Goal: Find specific page/section: Find specific page/section

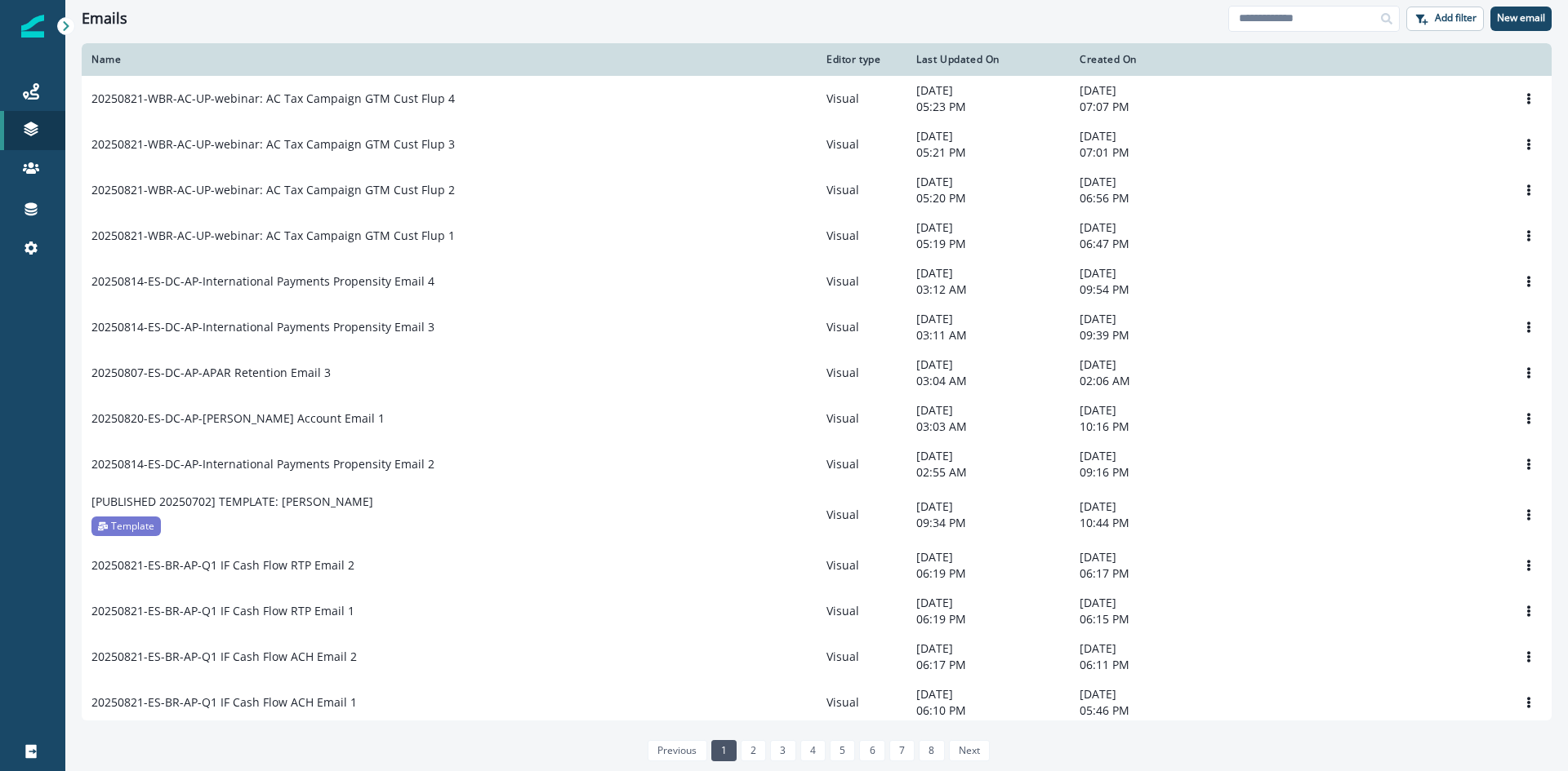
scroll to position [762, 0]
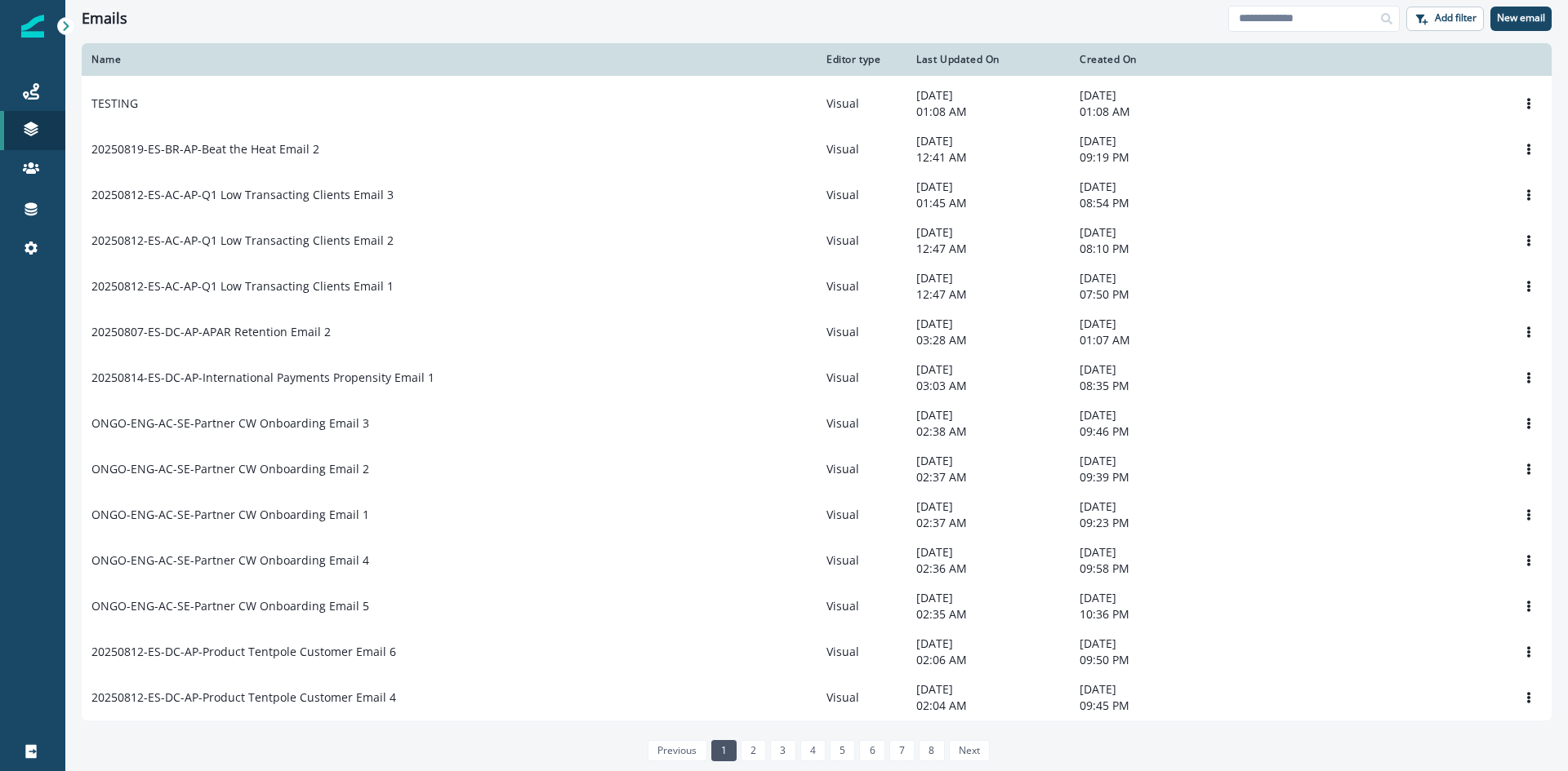
click at [939, 746] on link "8" at bounding box center [931, 751] width 25 height 21
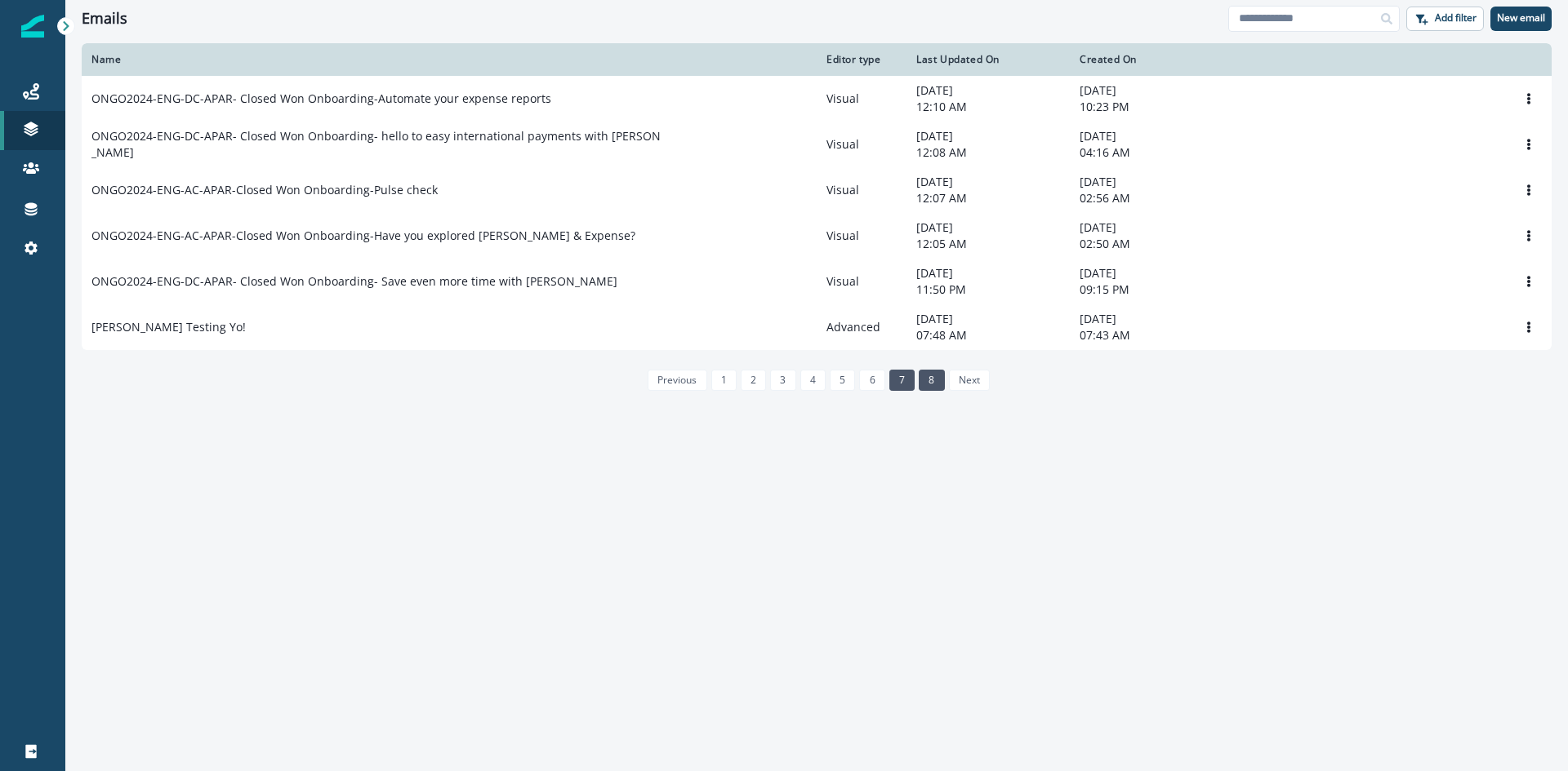
click at [903, 383] on link "7" at bounding box center [901, 380] width 25 height 21
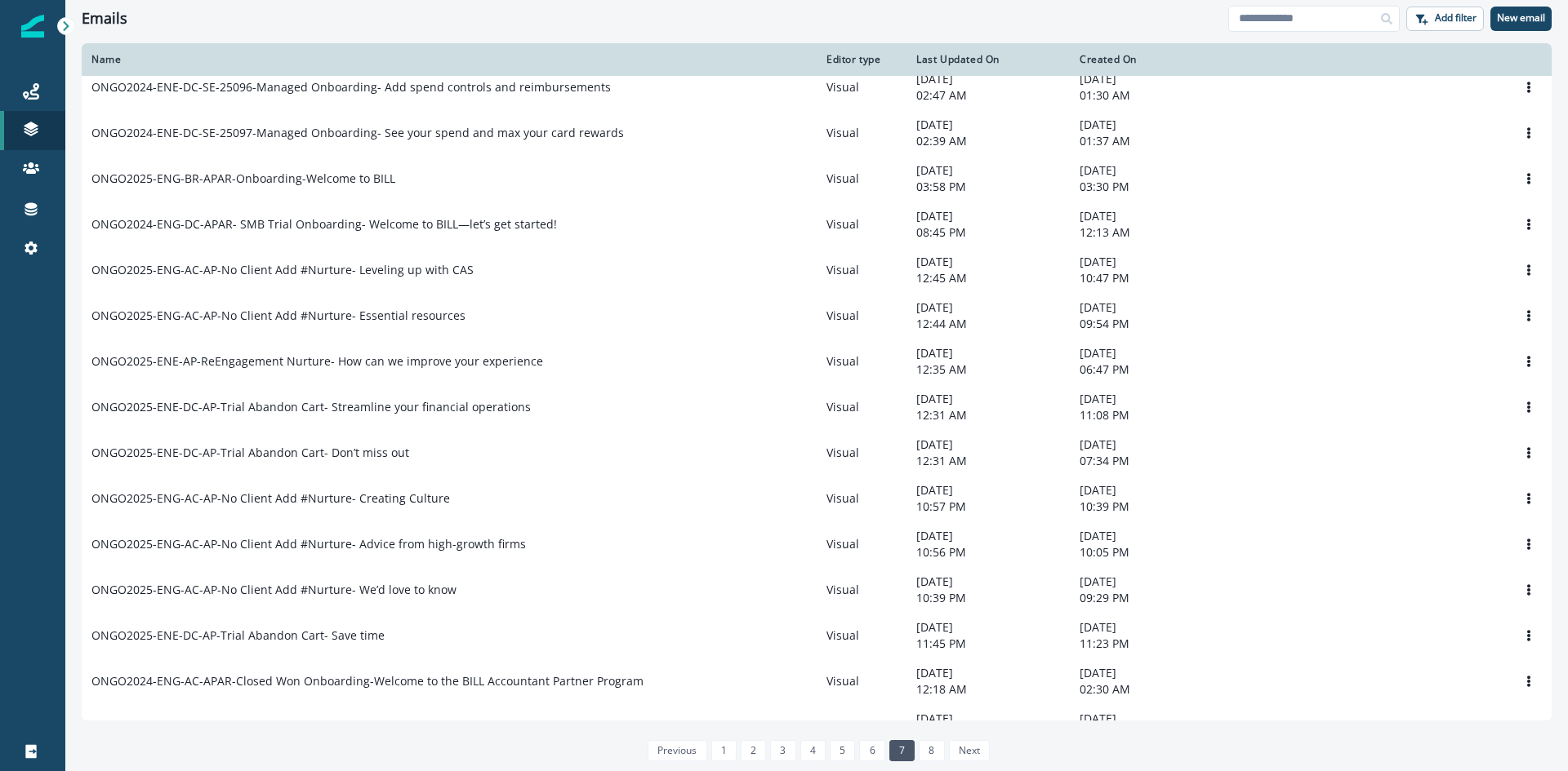
scroll to position [752, 0]
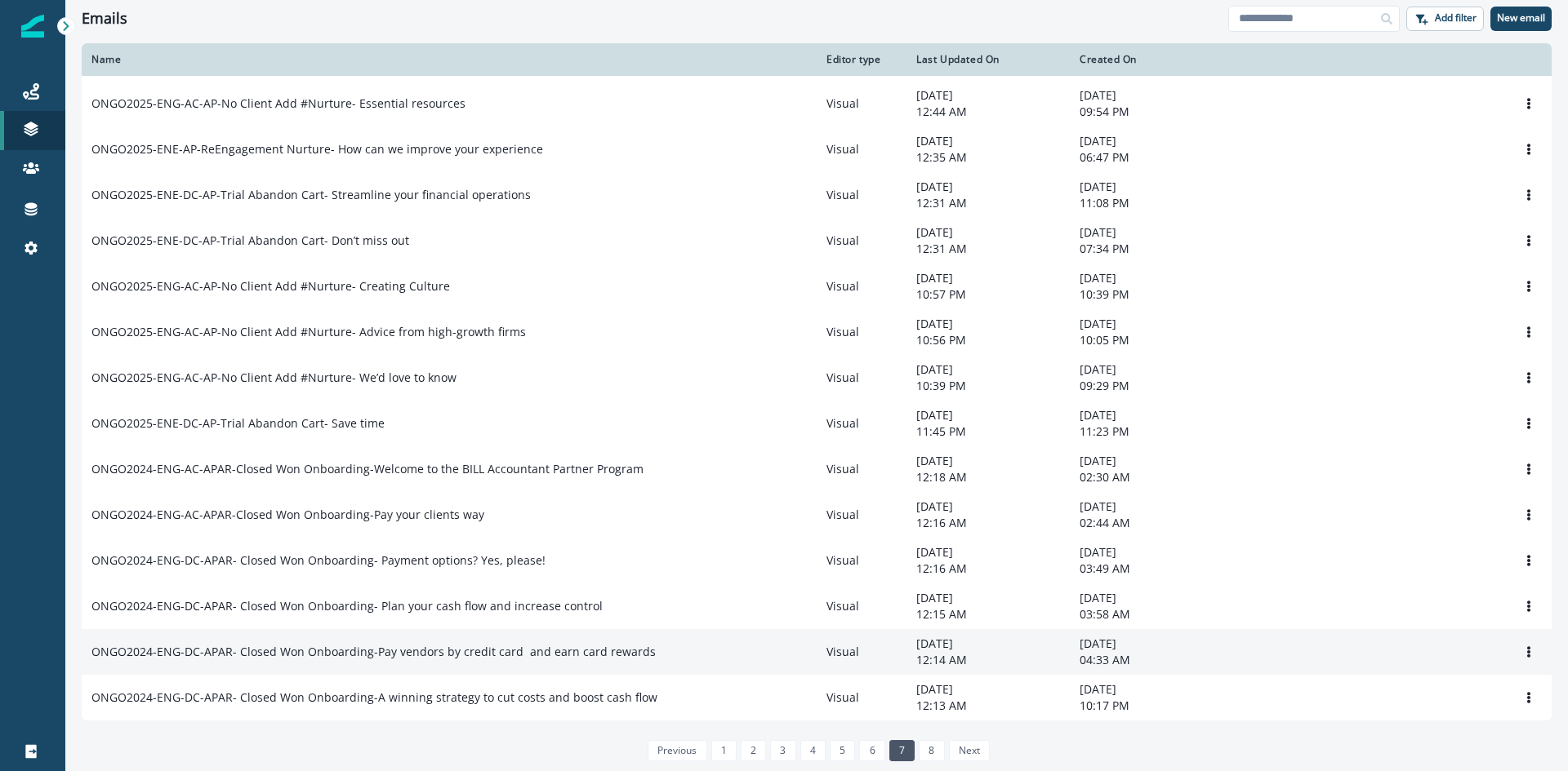
drag, startPoint x: 469, startPoint y: 108, endPoint x: 426, endPoint y: 649, distance: 542.7
click at [426, 649] on p "ONGO2024-ENG-DC-APAR- Closed Won Onboarding-Pay vendors by credit card  and ear…" at bounding box center [374, 652] width 564 height 17
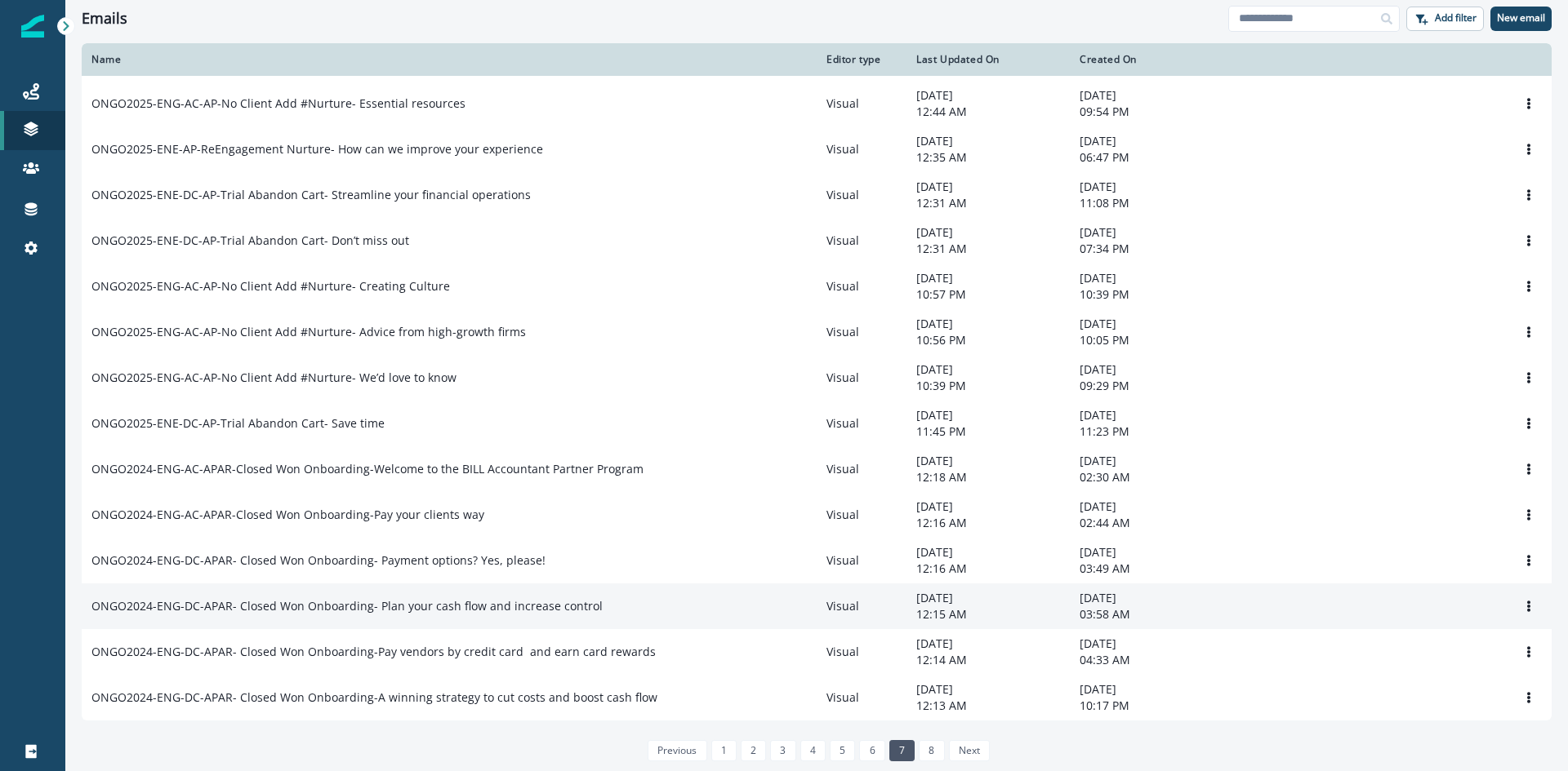
click at [403, 599] on p "ONGO2024-ENG-DC-APAR- Closed Won Onboarding- Plan your cash flow and increase c…" at bounding box center [347, 607] width 512 height 17
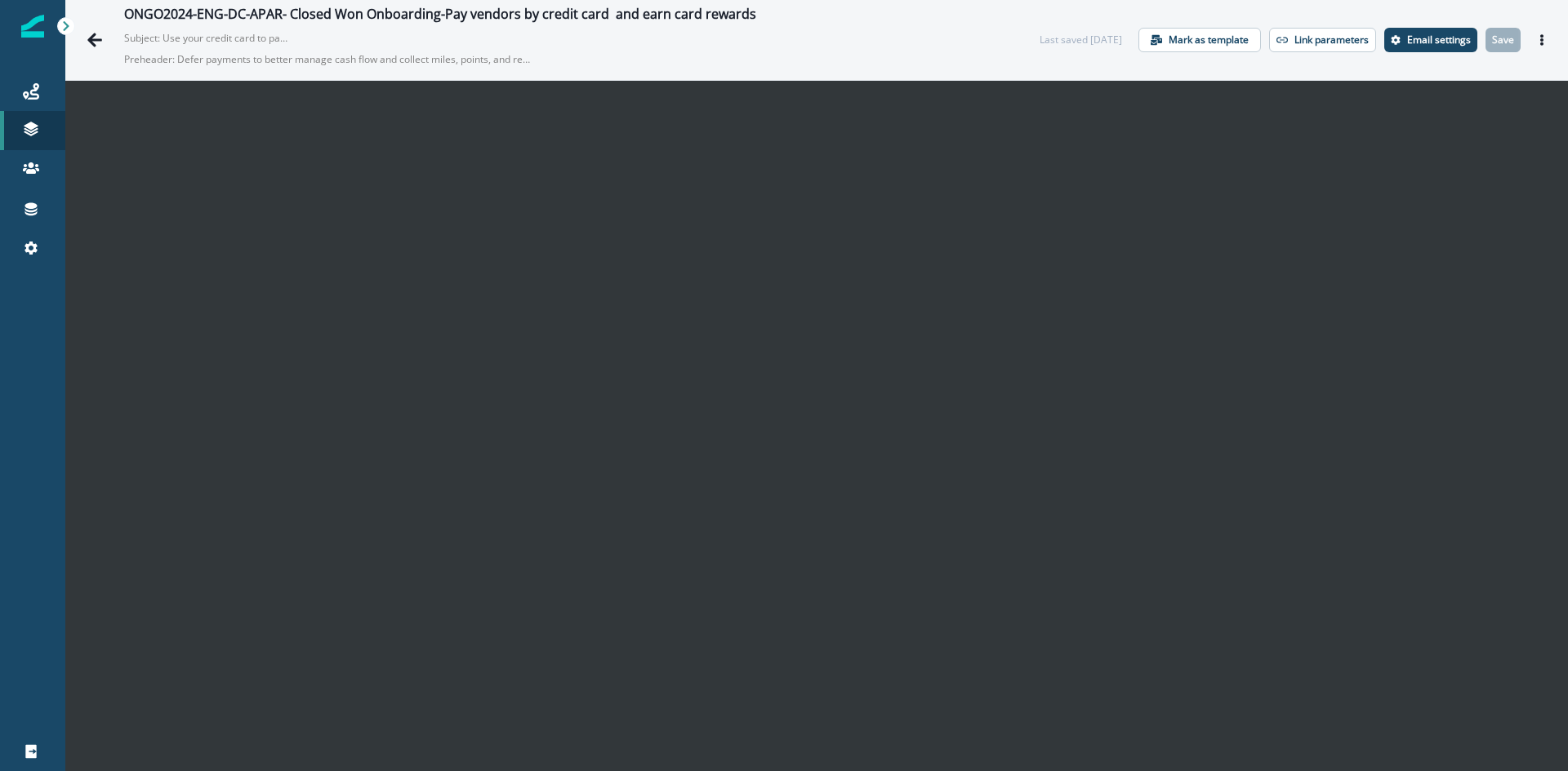
scroll to position [24, 0]
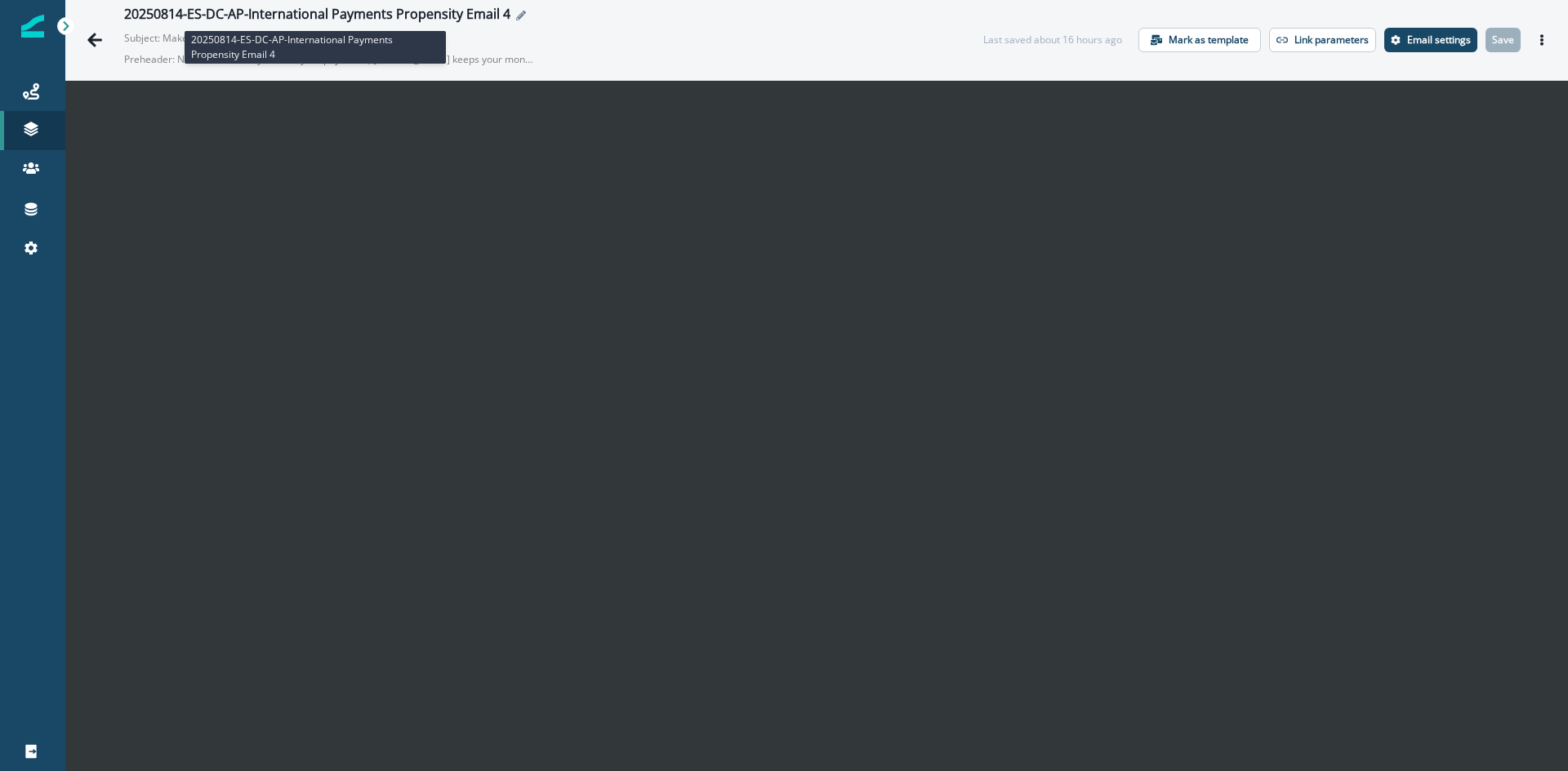
click at [312, 13] on div "20250814-ES-DC-AP-International Payments Propensity Email 4" at bounding box center [317, 15] width 386 height 18
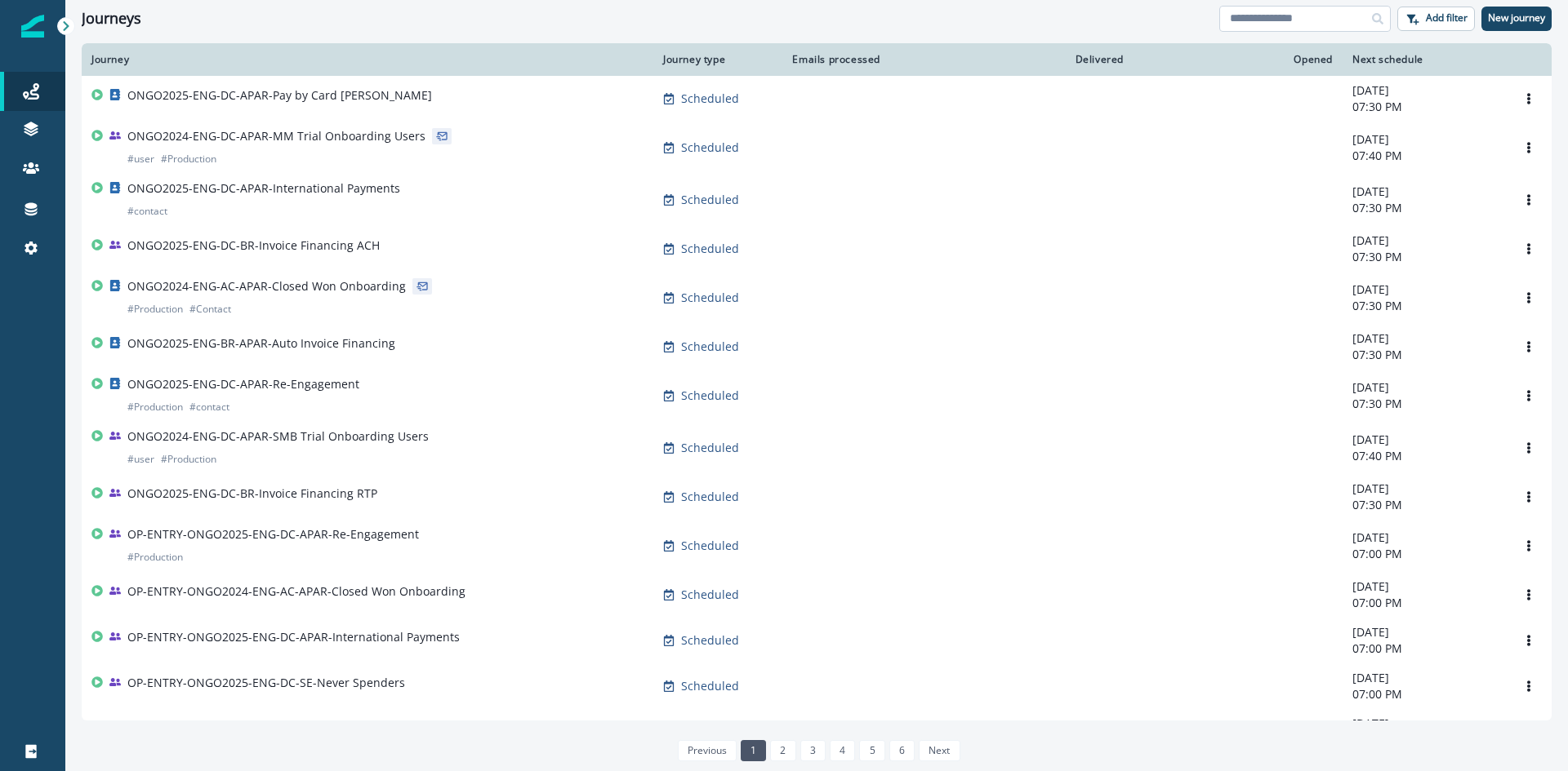
drag, startPoint x: 0, startPoint y: 0, endPoint x: 1302, endPoint y: 17, distance: 1302.1
click at [1302, 17] on input at bounding box center [1304, 19] width 172 height 26
paste input "**********"
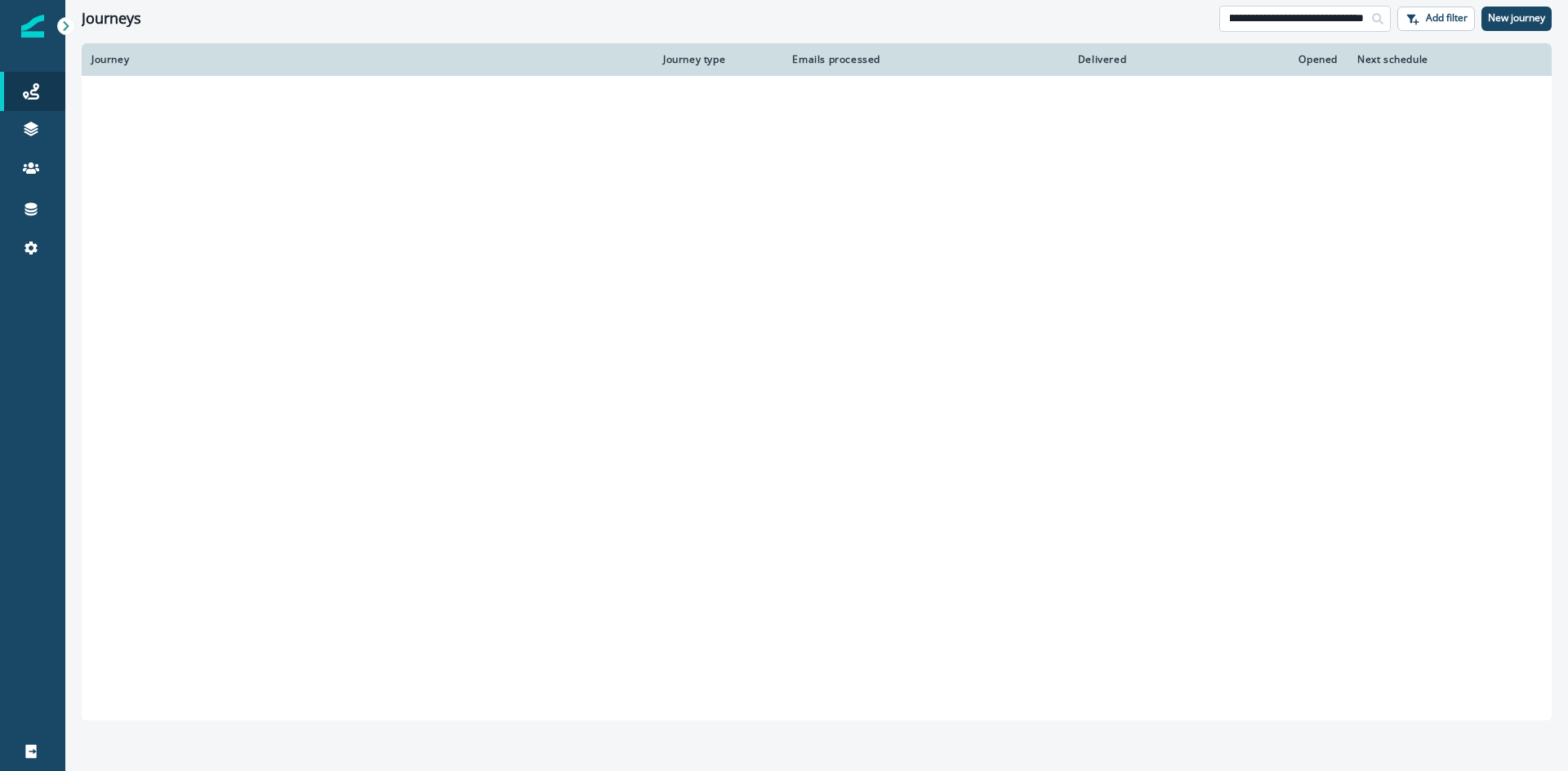
scroll to position [0, 110]
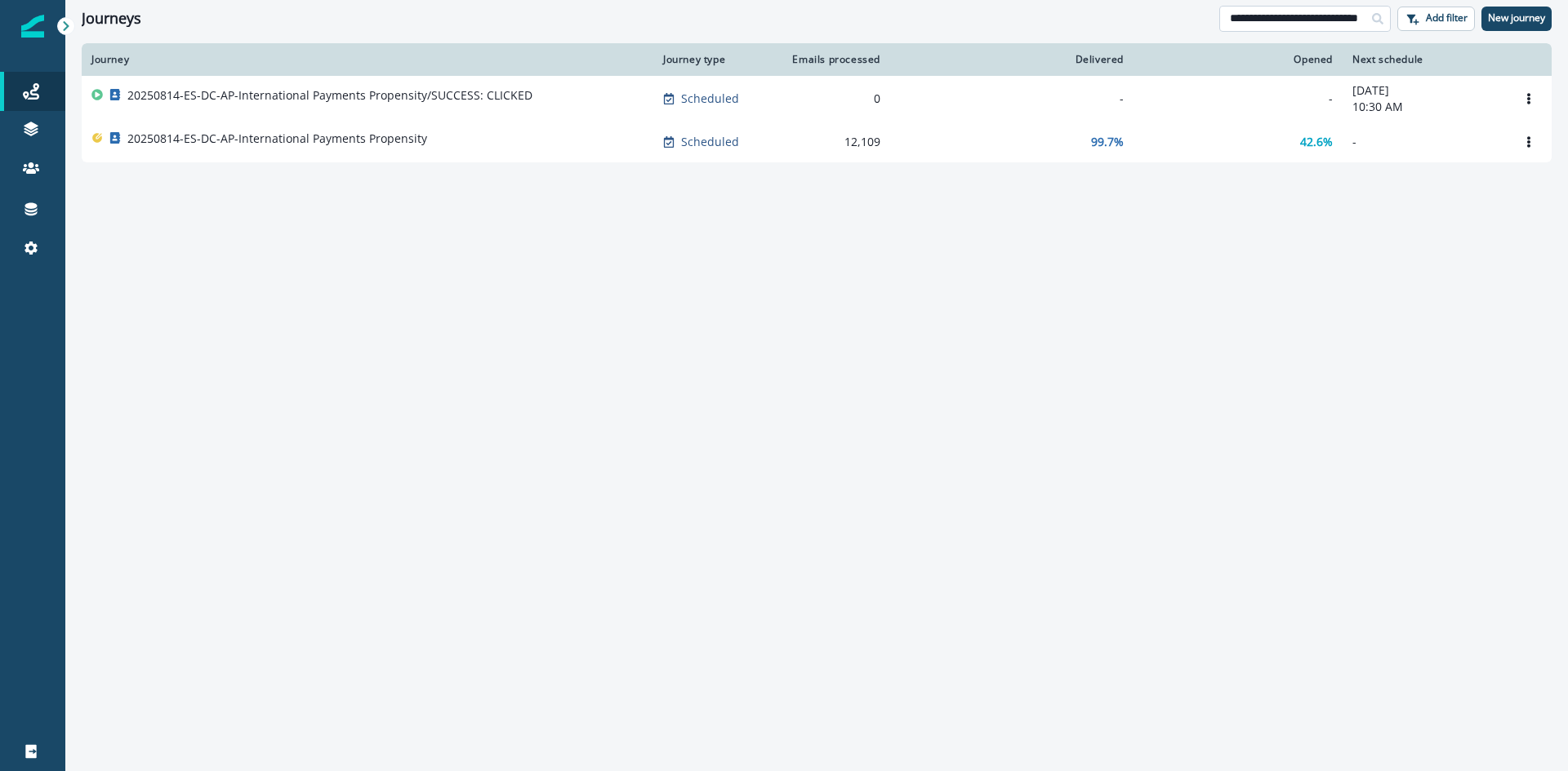
scroll to position [0, 28]
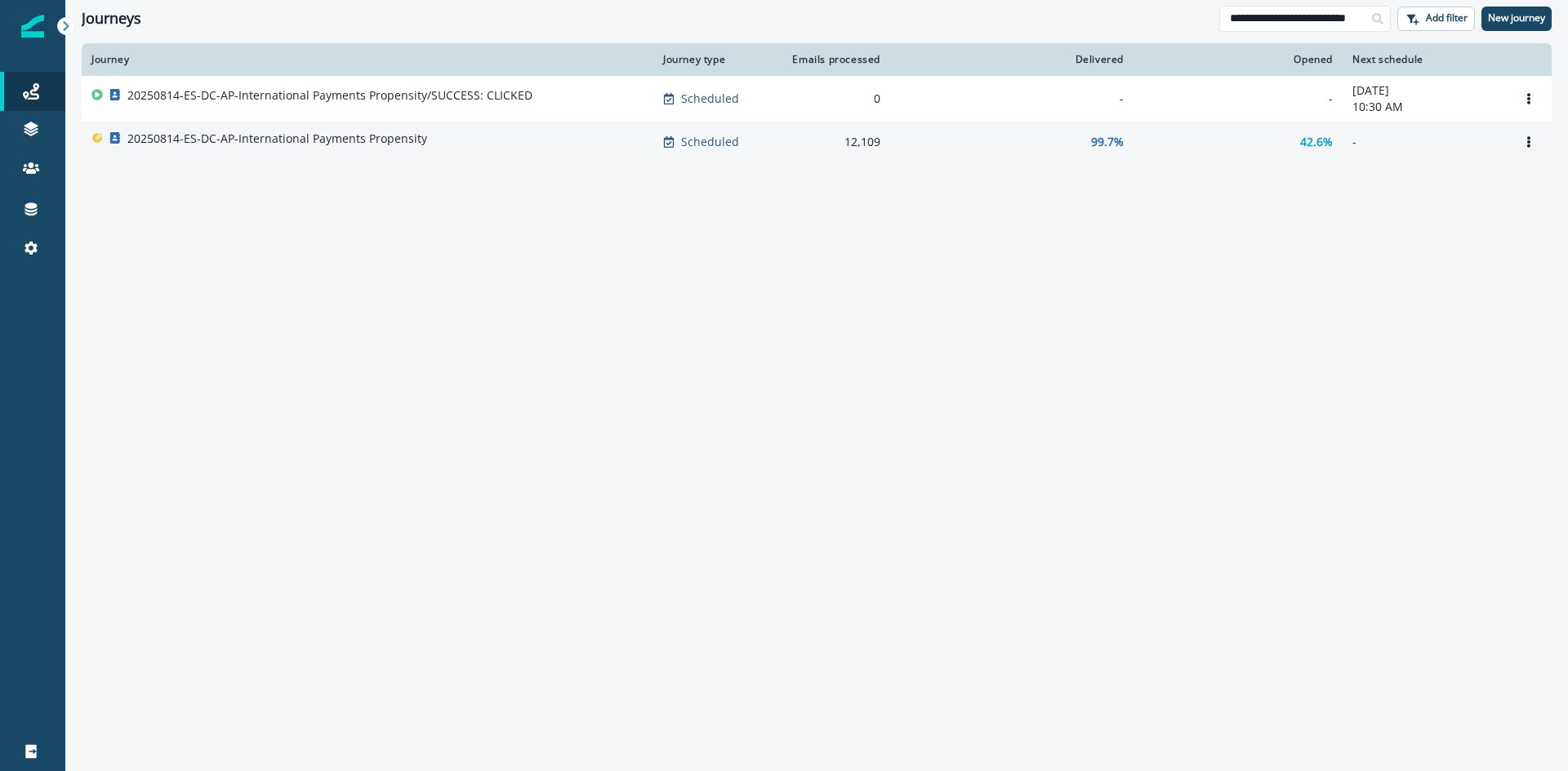
type input "**********"
click at [374, 132] on p "20250814-ES-DC-AP-International Payments Propensity" at bounding box center [277, 139] width 300 height 17
